Goal: Obtain resource: Download file/media

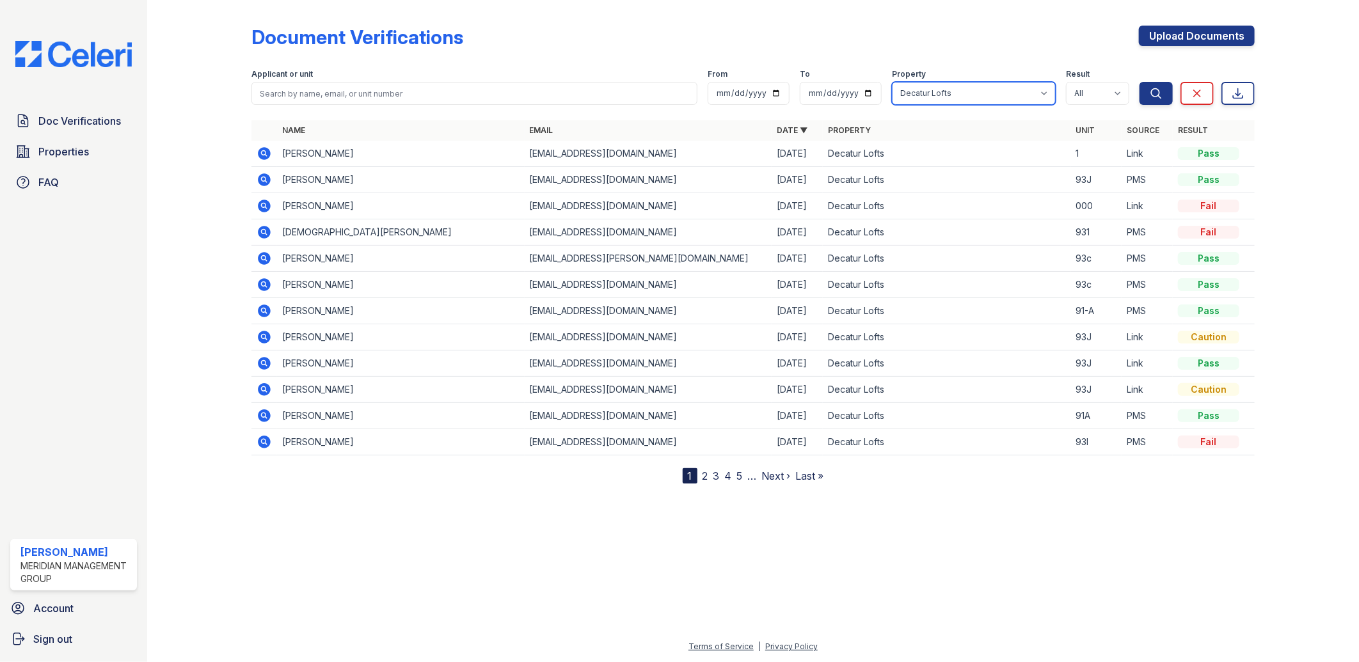
click at [1040, 93] on select "All Candler Village Carlton Ford Cedarview Townhomes Decatur Lofts Oak Valley S…" at bounding box center [974, 93] width 164 height 23
select select "274"
click at [892, 82] on select "All Candler Village Carlton Ford Cedarview Townhomes Decatur Lofts Oak Valley S…" at bounding box center [974, 93] width 164 height 23
click at [1146, 93] on button "Search" at bounding box center [1155, 93] width 33 height 23
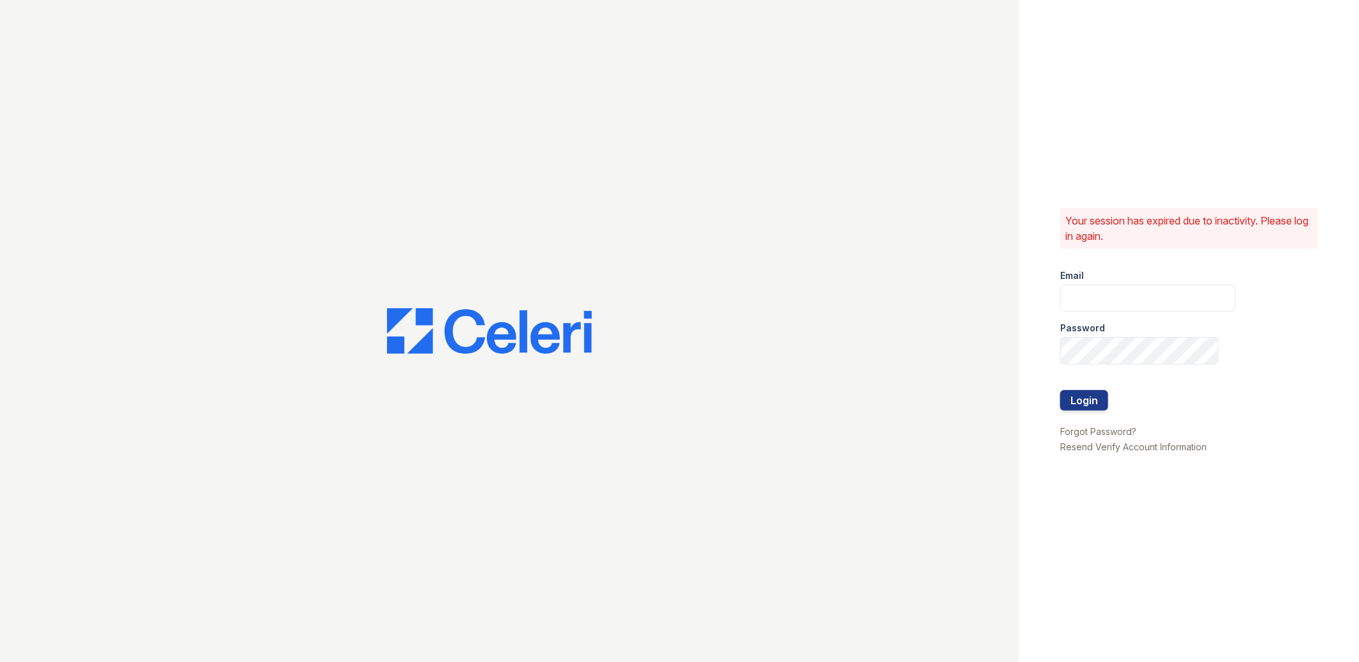
type input "lreed@mmgmgt.com"
click at [1093, 400] on button "Login" at bounding box center [1084, 400] width 48 height 20
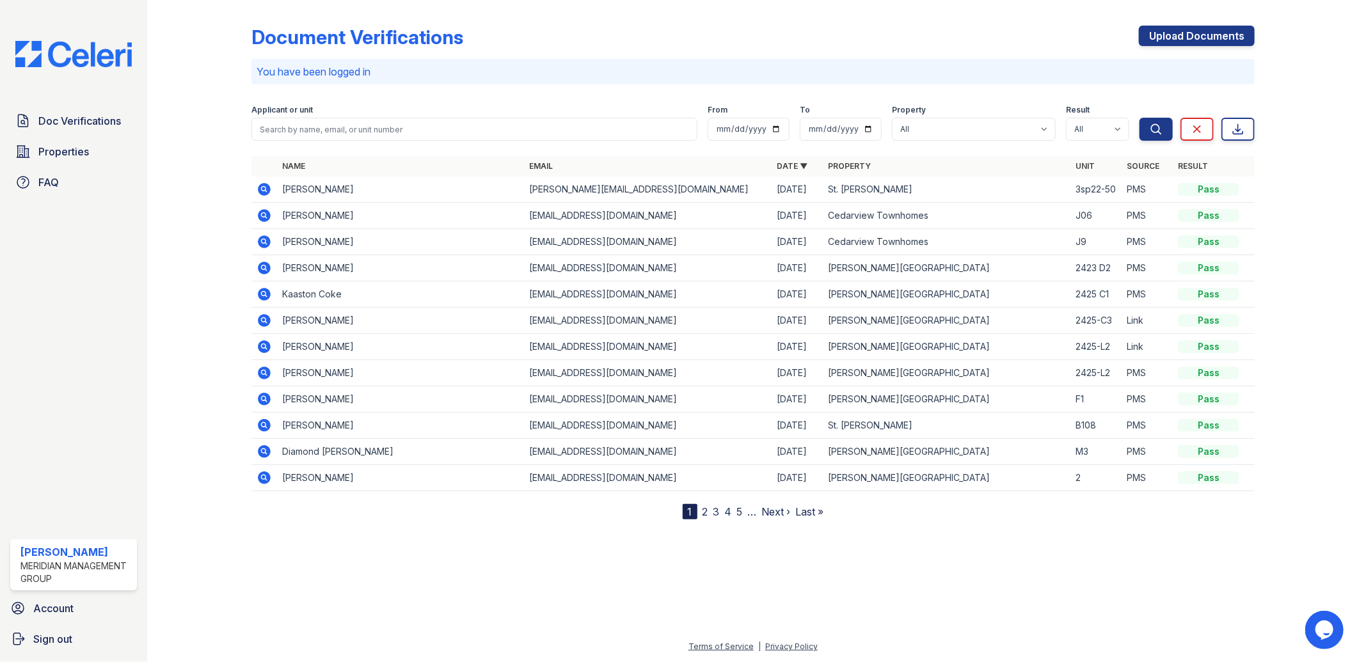
click at [270, 216] on icon at bounding box center [264, 215] width 13 height 13
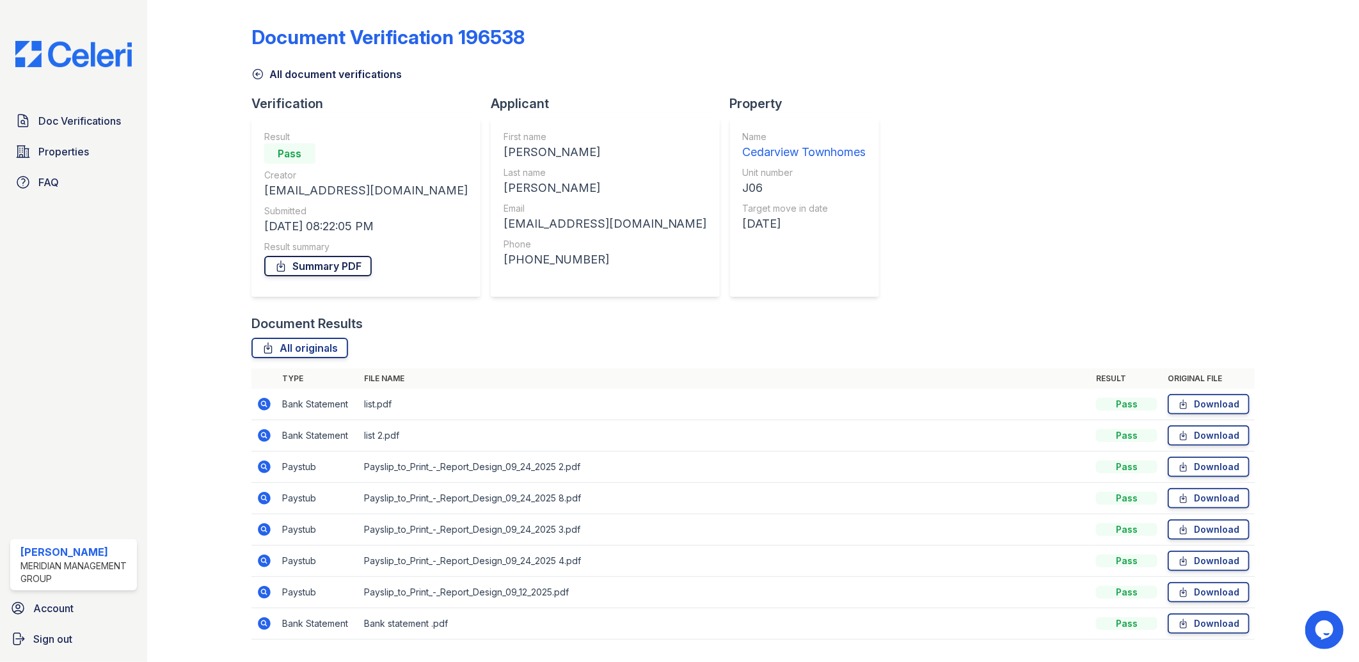
click at [330, 264] on link "Summary PDF" at bounding box center [317, 266] width 107 height 20
